Goal: Information Seeking & Learning: Learn about a topic

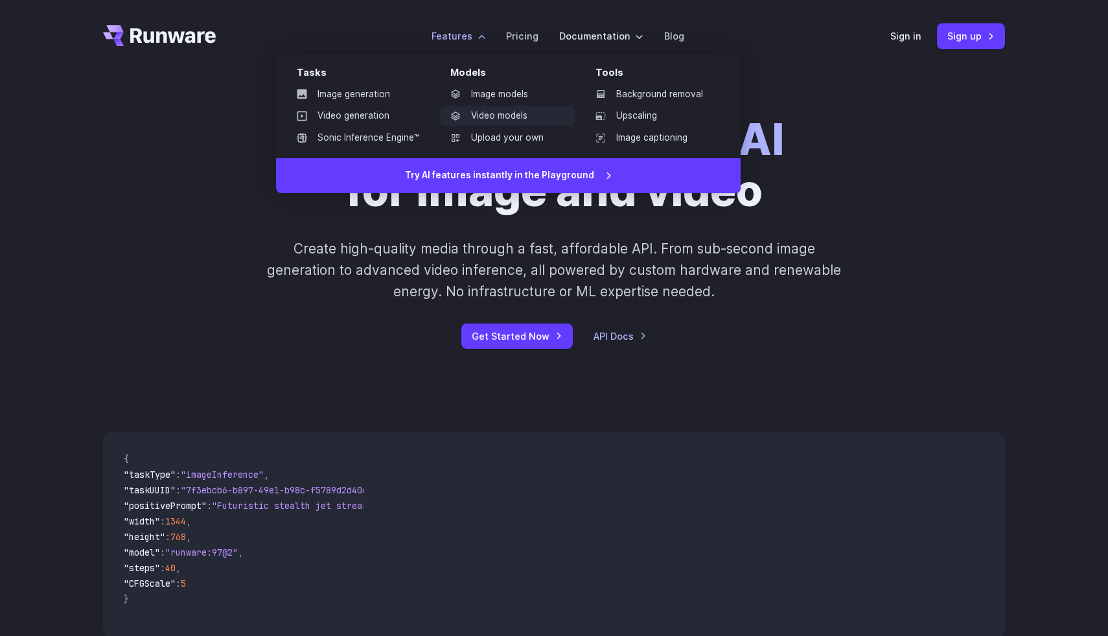
click at [485, 121] on link "Video models" at bounding box center [507, 115] width 135 height 19
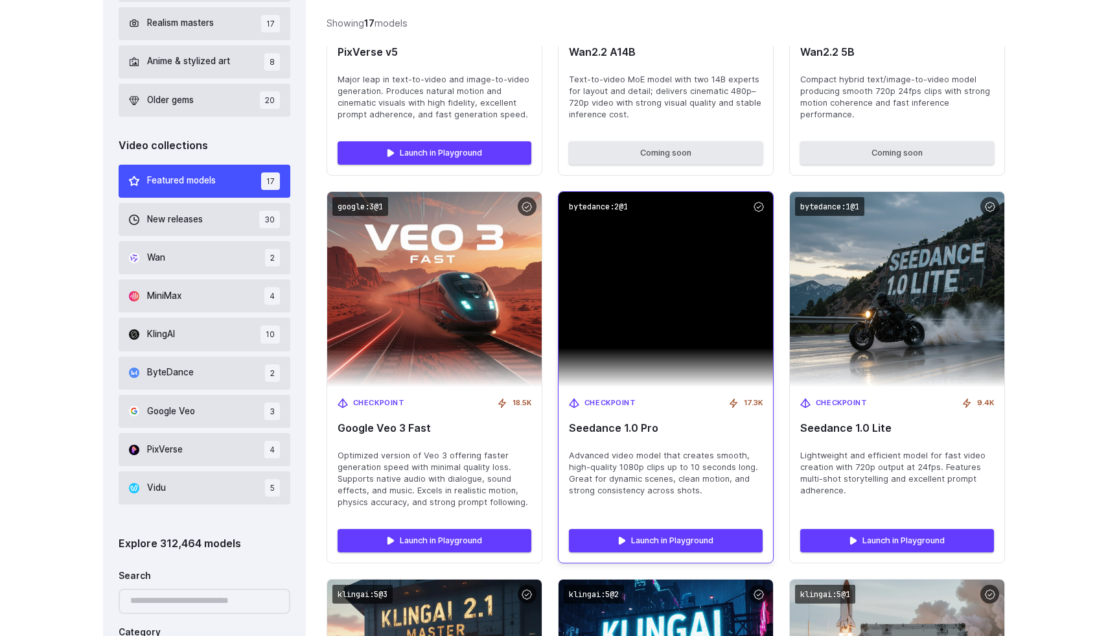
scroll to position [689, 0]
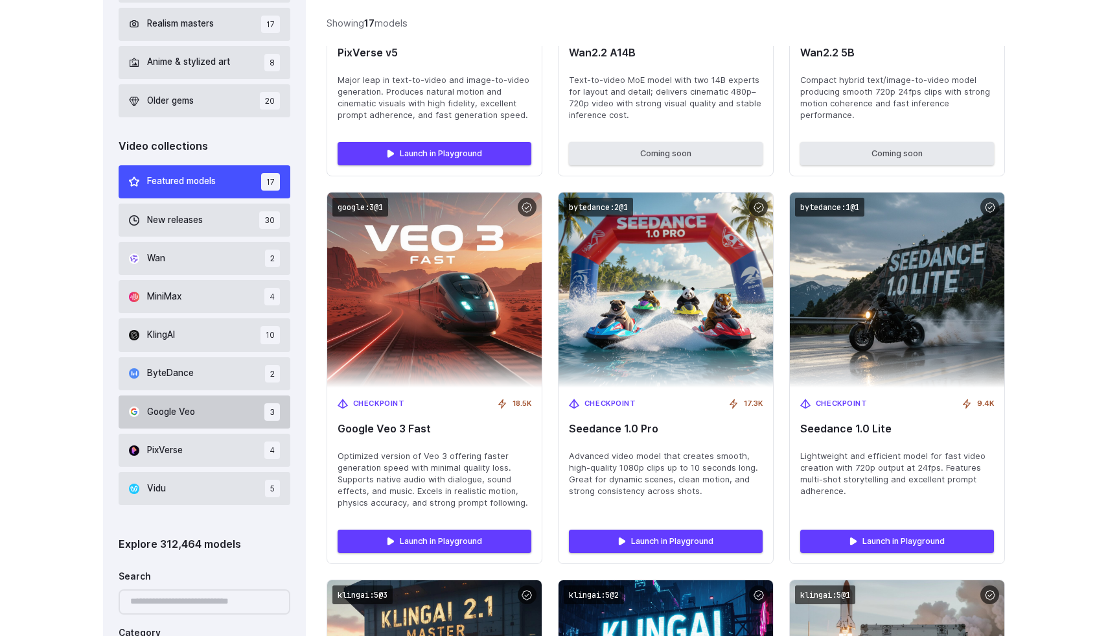
click at [183, 409] on span "Google Veo" at bounding box center [171, 412] width 48 height 14
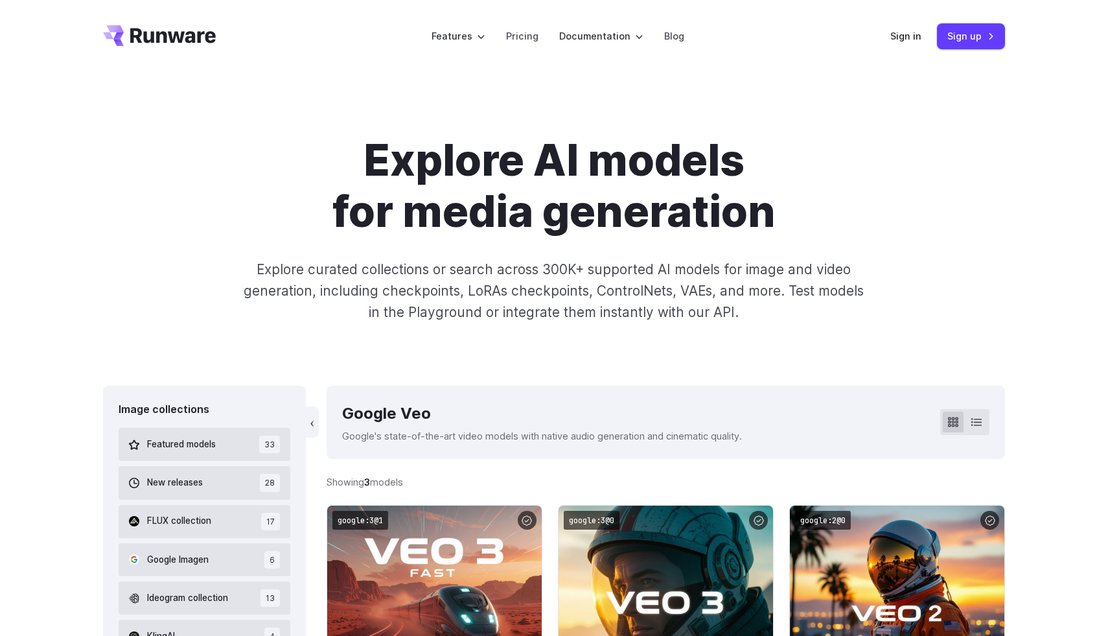
click at [144, 32] on icon "Go to /" at bounding box center [173, 35] width 86 height 15
